Goal: Task Accomplishment & Management: Manage account settings

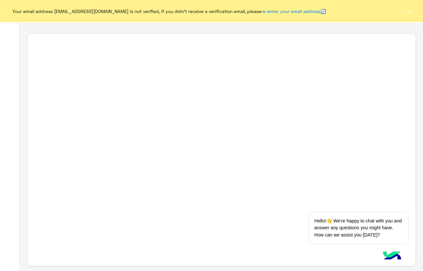
click at [411, 13] on button "×" at bounding box center [410, 11] width 7 height 7
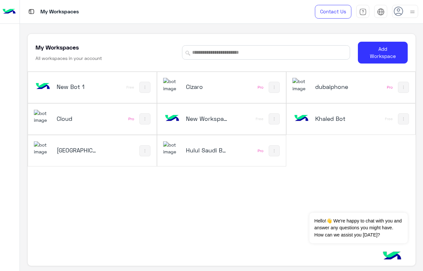
click at [312, 88] on div "dubaiphone" at bounding box center [328, 87] width 70 height 19
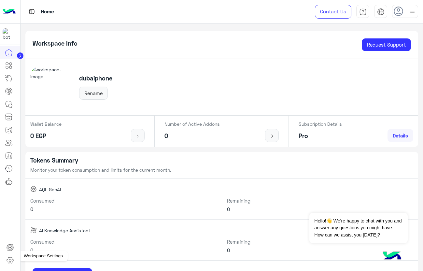
click at [10, 259] on icon at bounding box center [10, 260] width 2 height 2
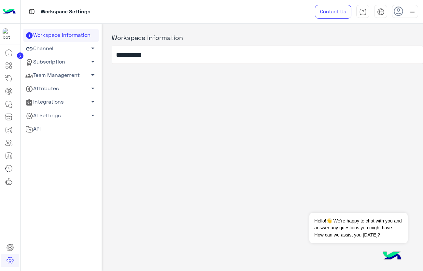
click at [56, 77] on link "Team Management arrow_drop_down" at bounding box center [61, 75] width 76 height 13
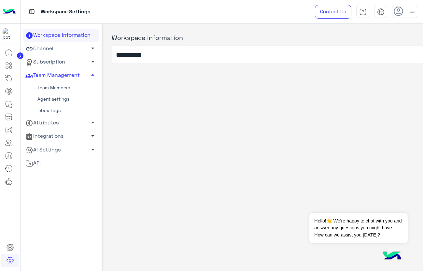
click at [57, 88] on link "Team Members" at bounding box center [61, 87] width 76 height 11
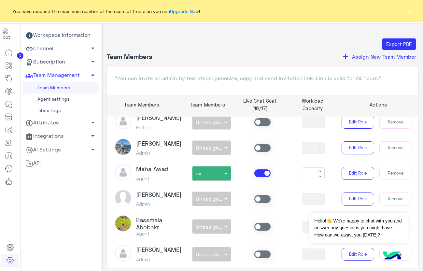
scroll to position [894, 0]
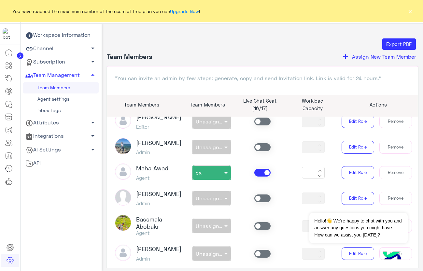
click at [410, 13] on button "×" at bounding box center [410, 11] width 7 height 7
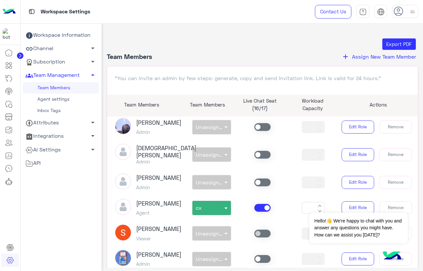
scroll to position [1098, 0]
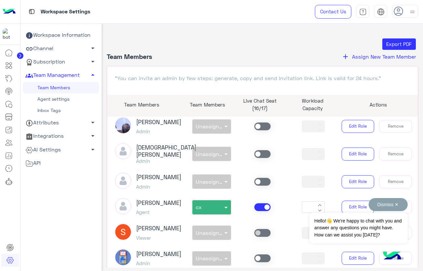
click at [396, 205] on button "Dismiss ✕" at bounding box center [388, 204] width 39 height 13
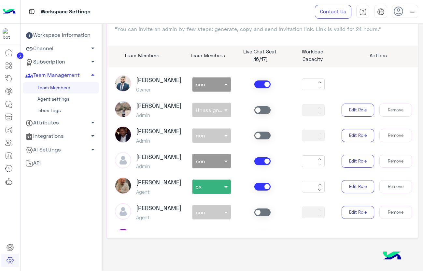
scroll to position [0, 0]
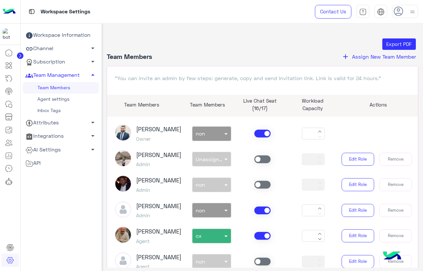
click at [368, 58] on span "Assign New Team Member" at bounding box center [384, 56] width 64 height 6
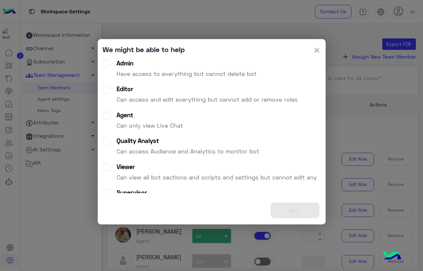
click at [125, 67] on div "Admin Have access to everything but cannot delete bot" at bounding box center [187, 71] width 140 height 23
click at [156, 94] on div "Editor Can access and edit everything but cannot add or remove roles" at bounding box center [207, 96] width 181 height 23
click at [304, 213] on button "Next" at bounding box center [295, 211] width 49 height 16
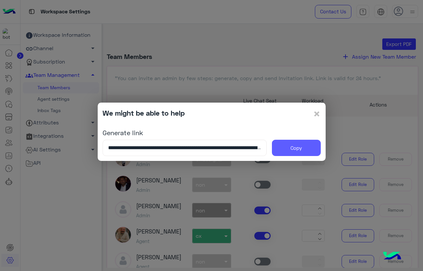
click at [281, 148] on button "Copy" at bounding box center [296, 148] width 49 height 16
